Goal: Find contact information: Find contact information

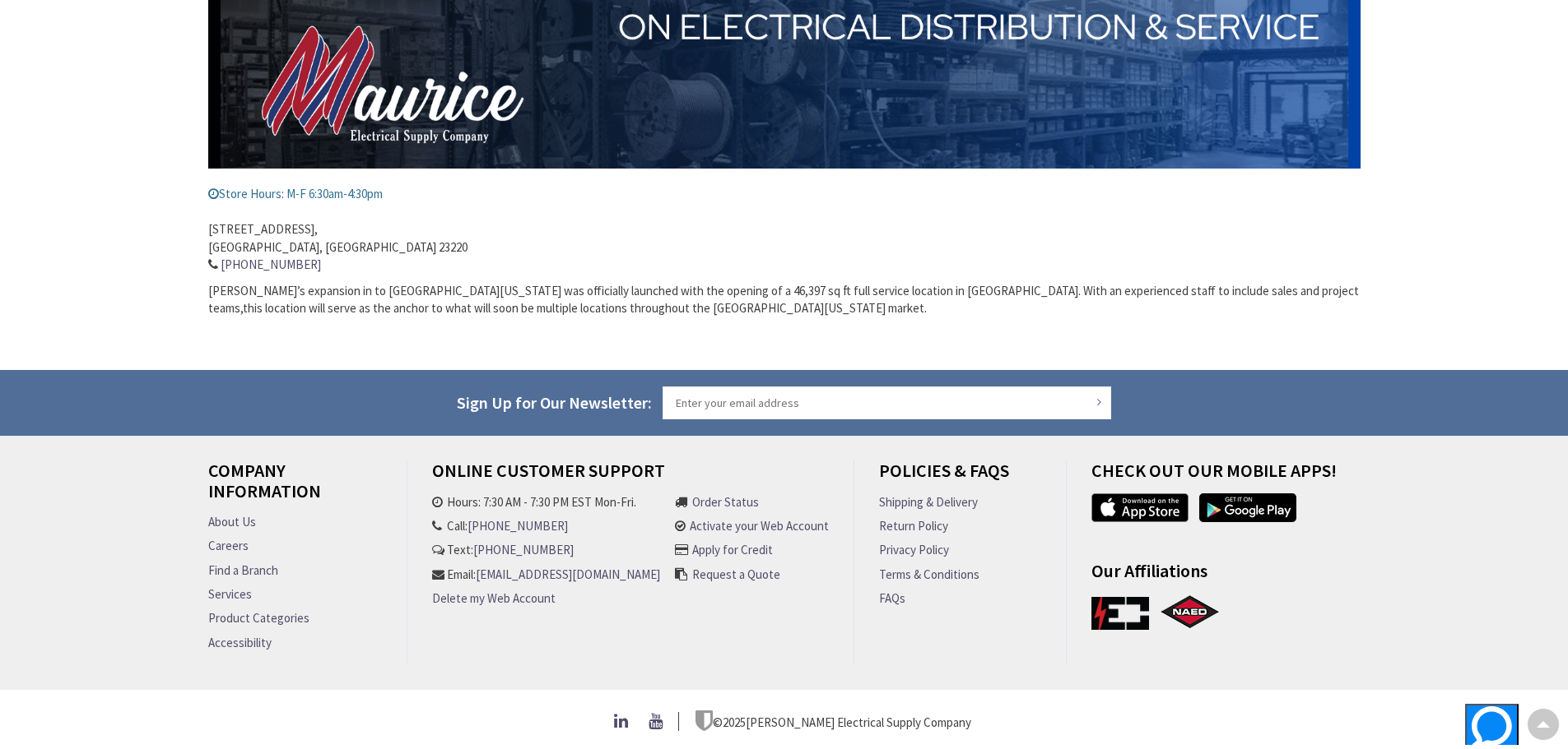
click at [479, 461] on h4 "Online Customer Support" at bounding box center [630, 477] width 396 height 32
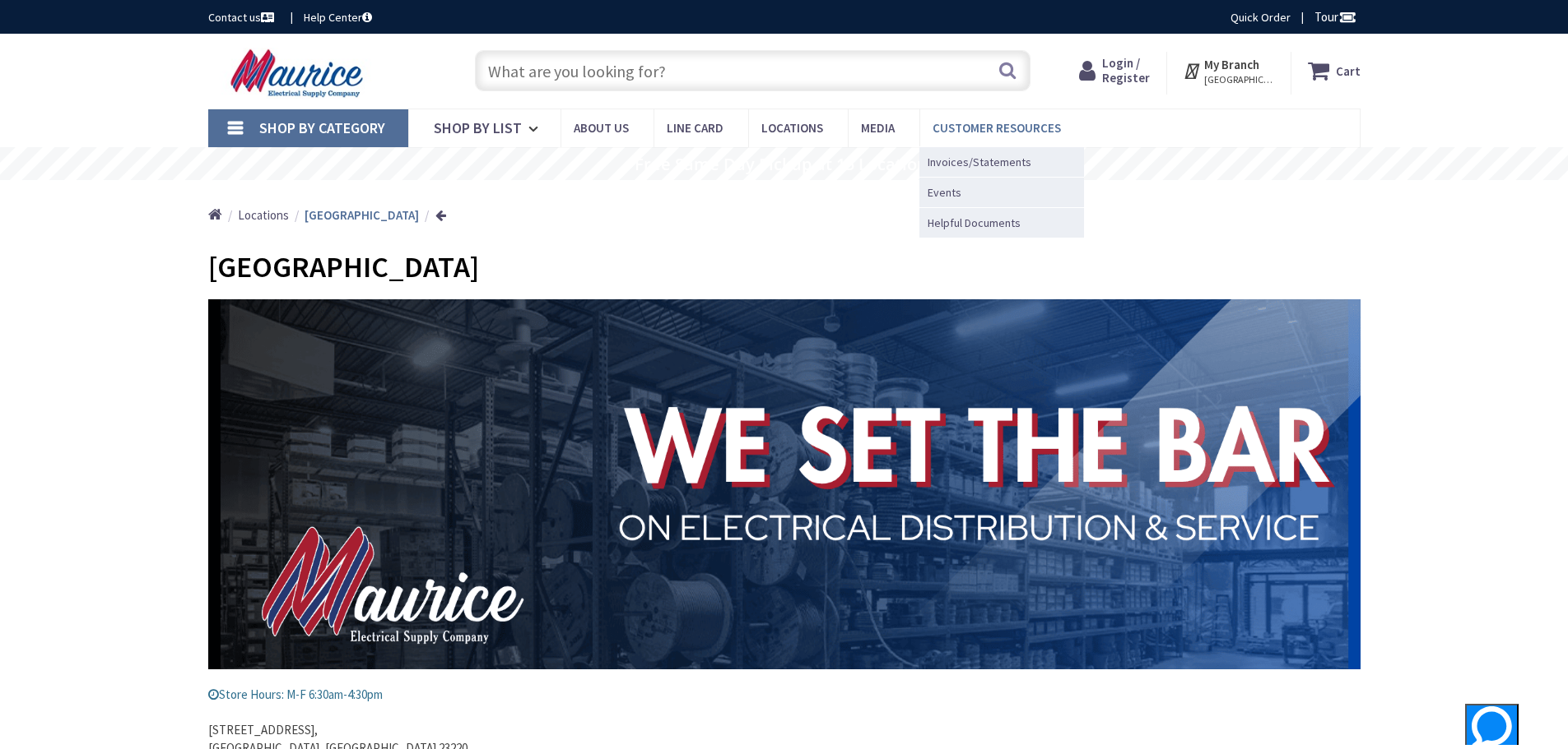
click at [1004, 132] on span "Customer Resources" at bounding box center [997, 128] width 129 height 15
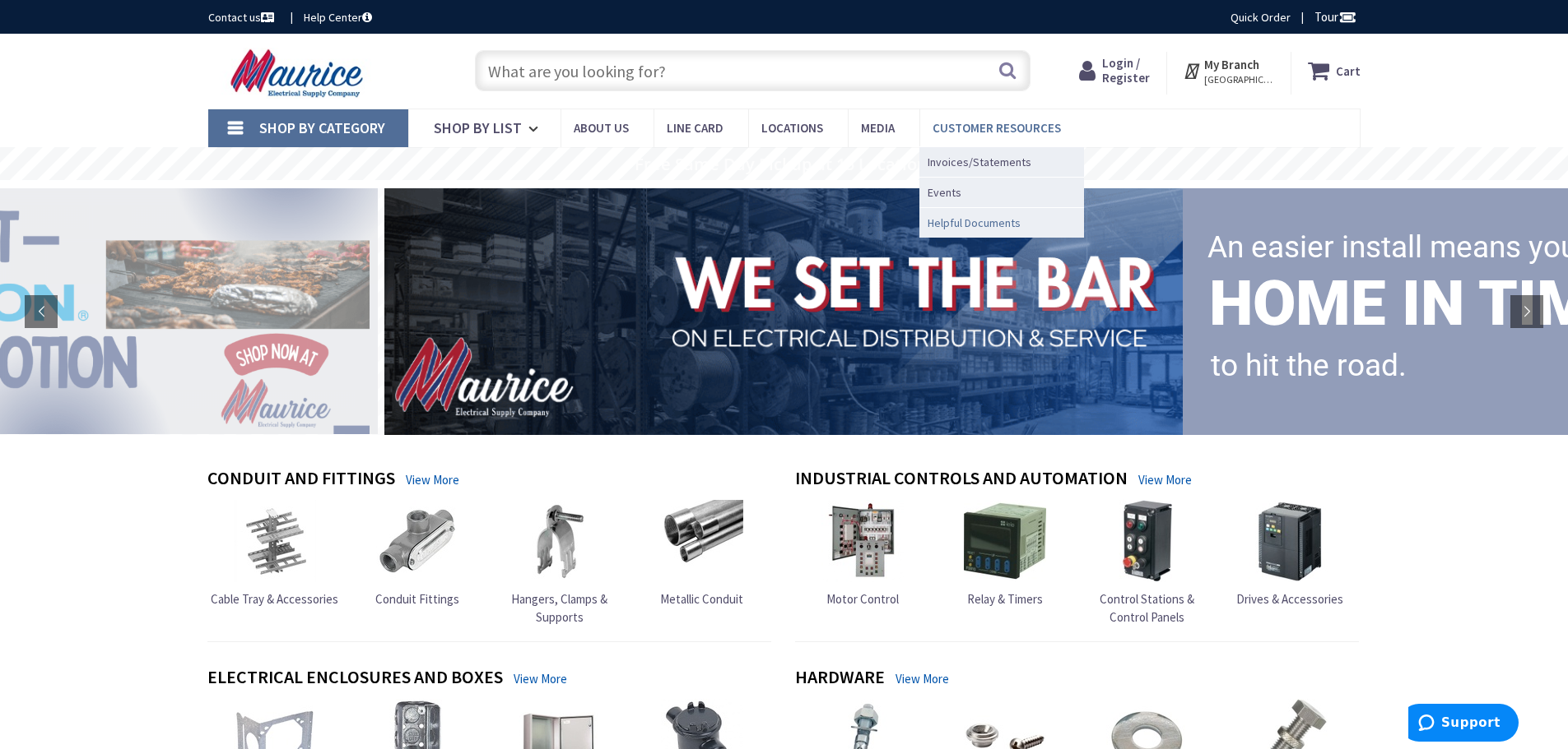
click at [993, 222] on span "Helpful Documents" at bounding box center [974, 222] width 93 height 16
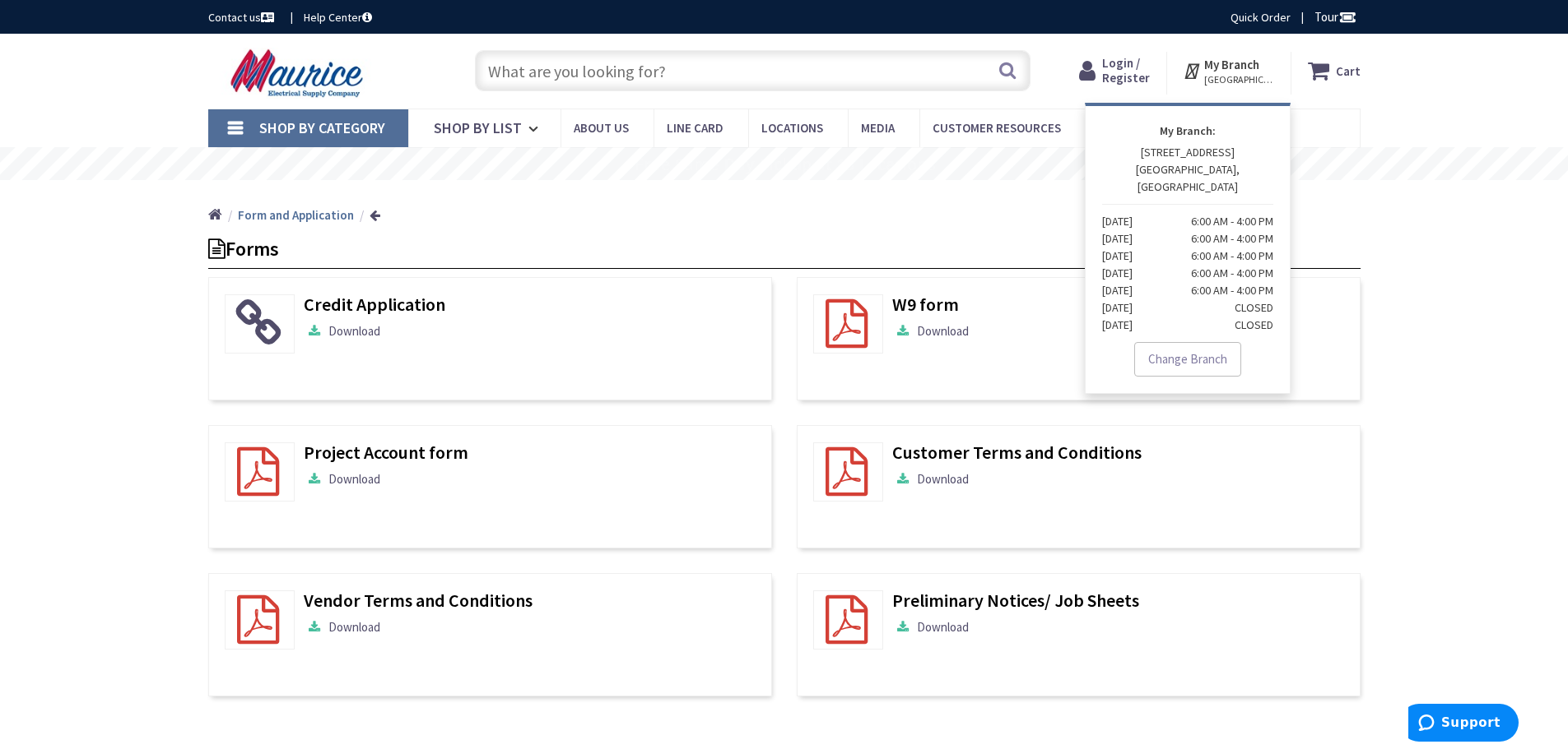
click at [1228, 73] on span "[GEOGRAPHIC_DATA], [GEOGRAPHIC_DATA]" at bounding box center [1239, 79] width 70 height 13
click at [1435, 70] on div "Skip to Content Toggle Nav Search Cart My Cart Close" at bounding box center [784, 72] width 1568 height 75
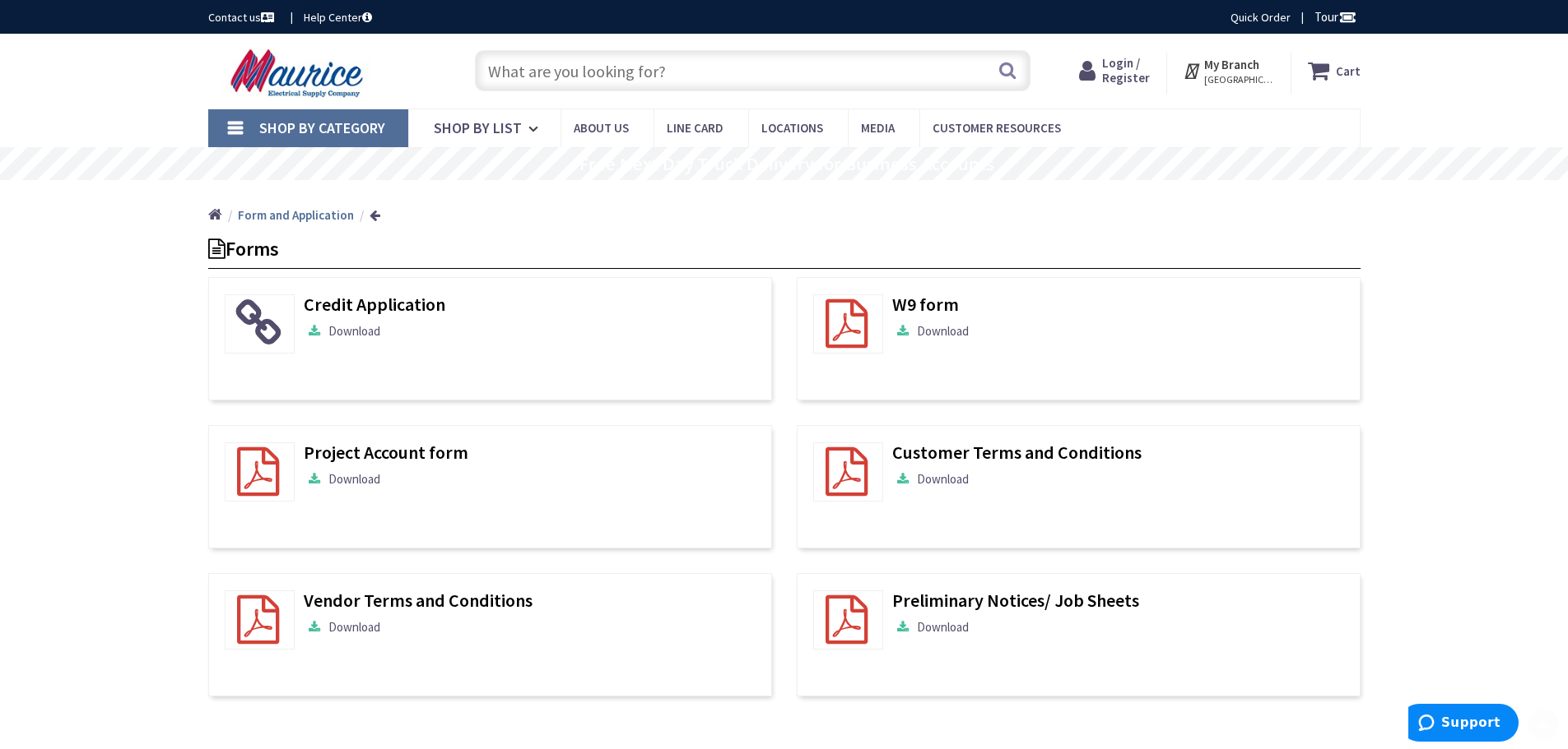
scroll to position [395, 0]
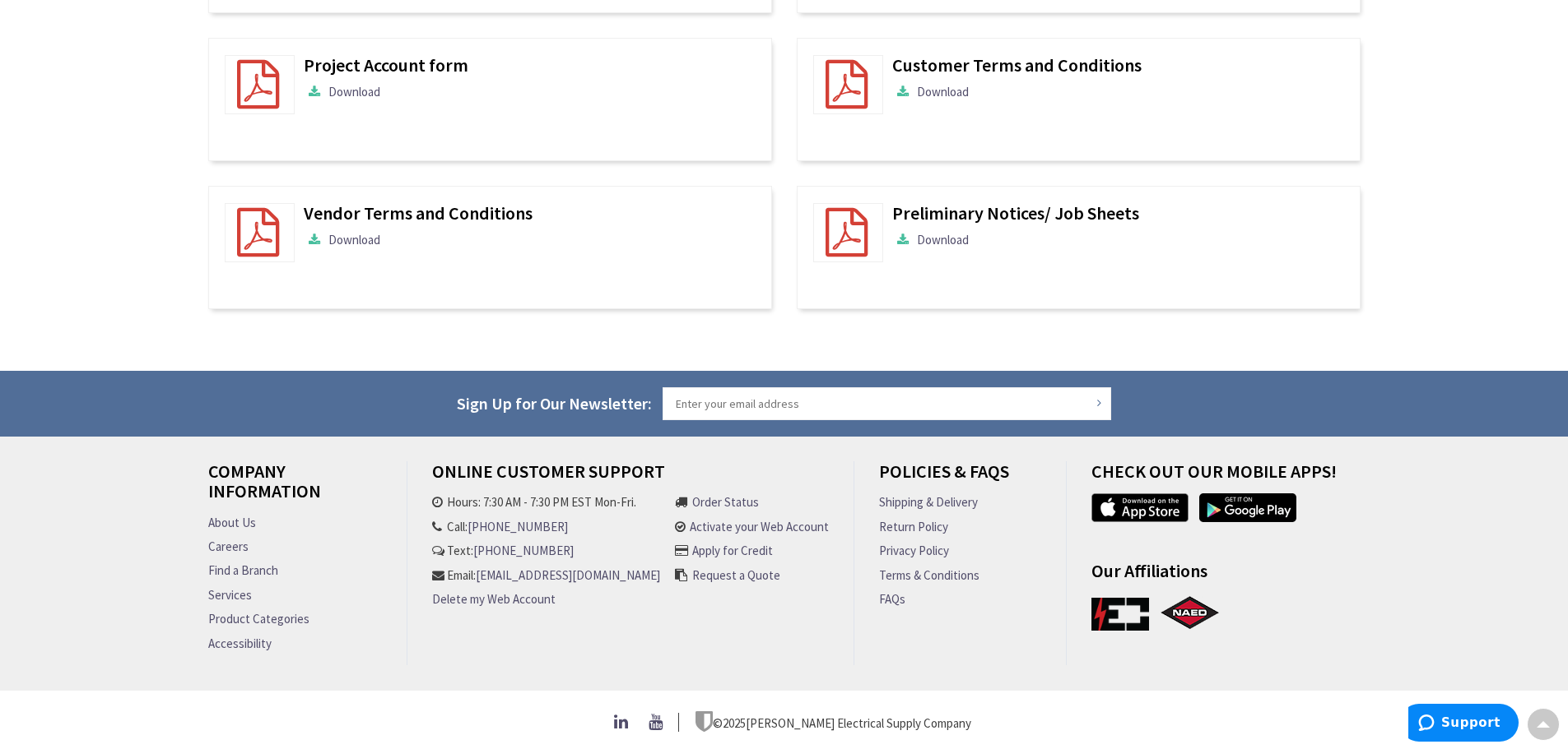
drag, startPoint x: 651, startPoint y: 583, endPoint x: 477, endPoint y: 573, distance: 174.3
click at [477, 573] on li "Email: customersupport@mauriceelectric.com" at bounding box center [546, 575] width 228 height 17
drag, startPoint x: 477, startPoint y: 583, endPoint x: 733, endPoint y: 658, distance: 266.8
click at [737, 679] on div "Company Information About Us Careers Find a Branch Services Product Categories …" at bounding box center [784, 576] width 1235 height 228
drag, startPoint x: 675, startPoint y: 598, endPoint x: 466, endPoint y: 591, distance: 209.1
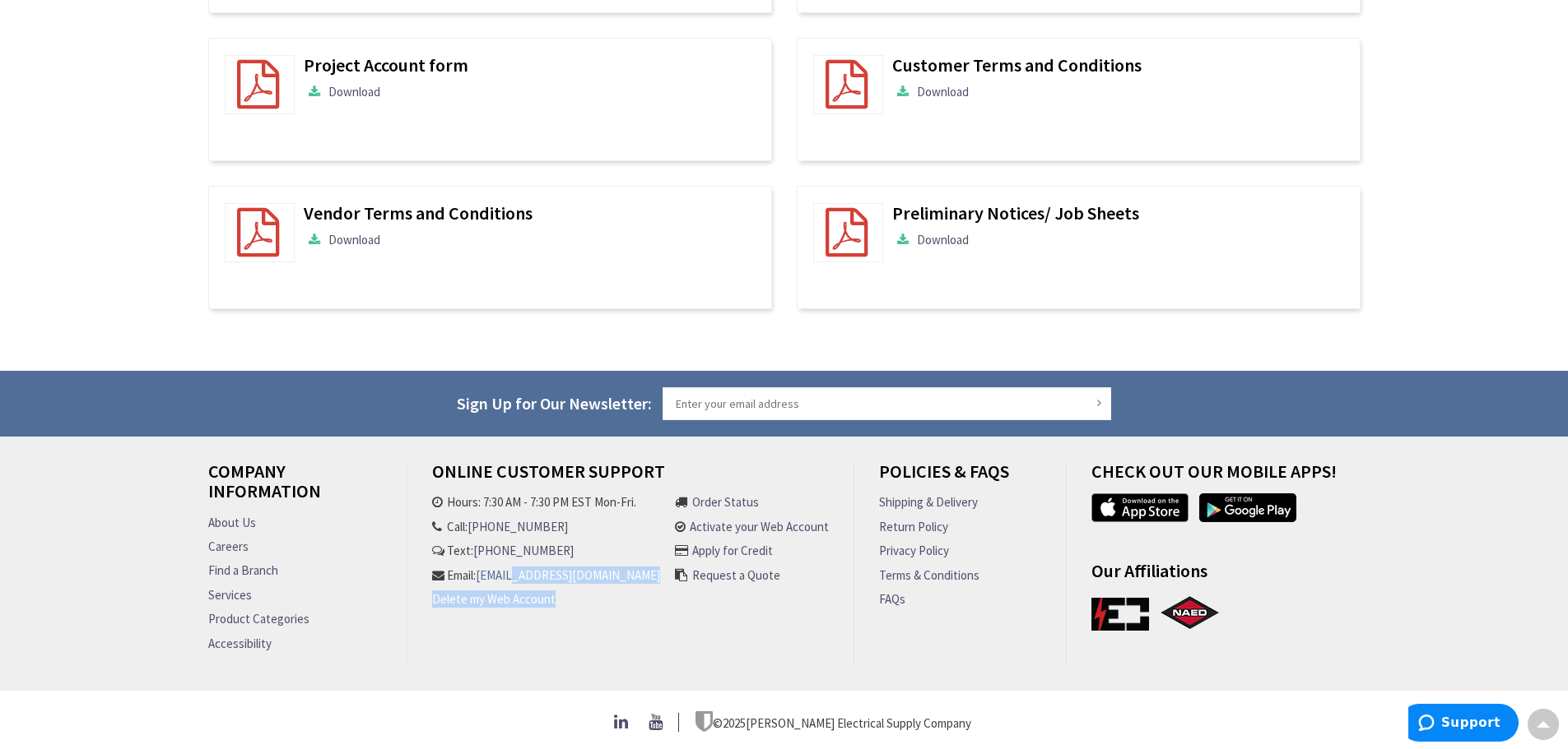
click at [466, 591] on li "Hours: 7:30 AM - 7:30 PM EST Mon-Fri. Call: 301-298-2606 Text: 301-298-2606 Ema…" at bounding box center [550, 557] width 236 height 128
click at [619, 661] on div "Company Information About Us Careers Find a Branch Services Product Categories …" at bounding box center [784, 572] width 1177 height 221
drag, startPoint x: 640, startPoint y: 589, endPoint x: 424, endPoint y: 588, distance: 216.0
click at [424, 588] on div "Online Customer Support Hours: 7:30 AM - 7:30 PM EST Mon-Fri. Call: 301-298-260…" at bounding box center [631, 563] width 447 height 204
copy link "[EMAIL_ADDRESS][DOMAIN_NAME]"
